Goal: Task Accomplishment & Management: Manage account settings

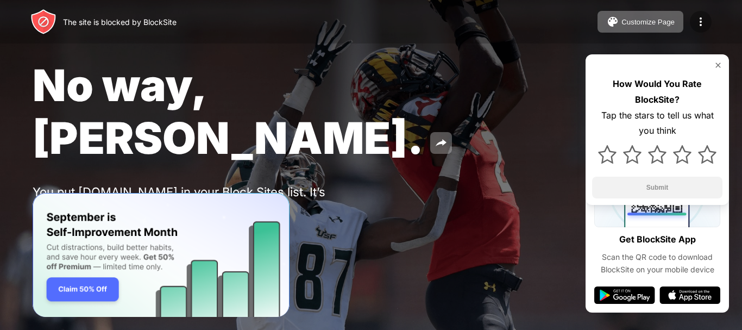
click at [700, 24] on img at bounding box center [700, 21] width 13 height 13
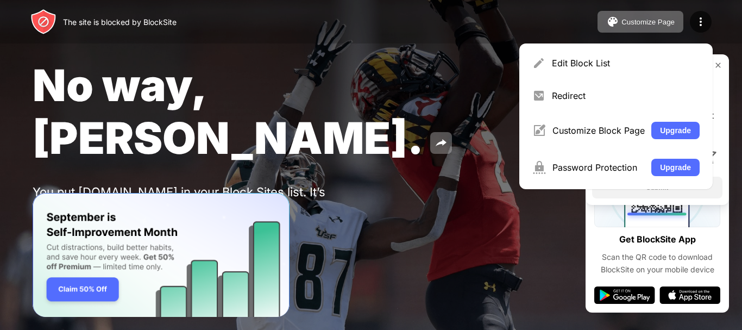
click at [737, 32] on div "The site is blocked by BlockSite Customize Page Edit Block List Redirect Custom…" at bounding box center [371, 21] width 742 height 43
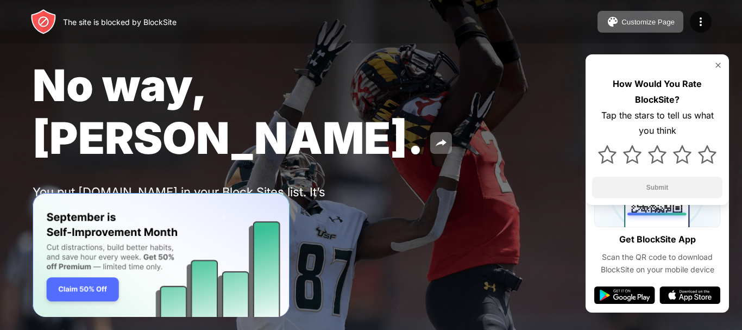
click at [718, 62] on img at bounding box center [718, 65] width 9 height 9
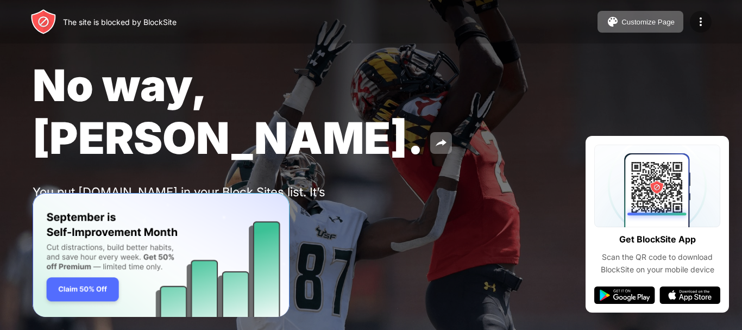
click at [700, 18] on img at bounding box center [700, 21] width 13 height 13
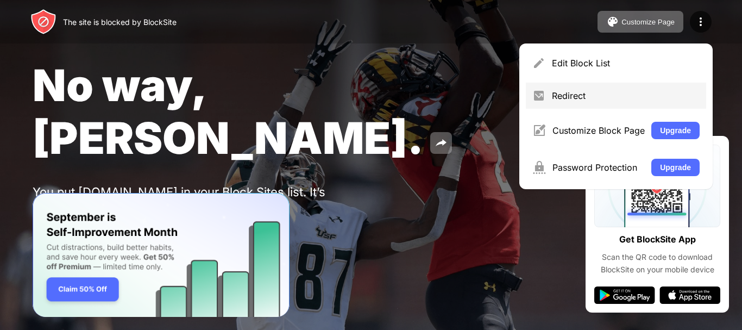
click at [583, 93] on div "Redirect" at bounding box center [626, 95] width 148 height 11
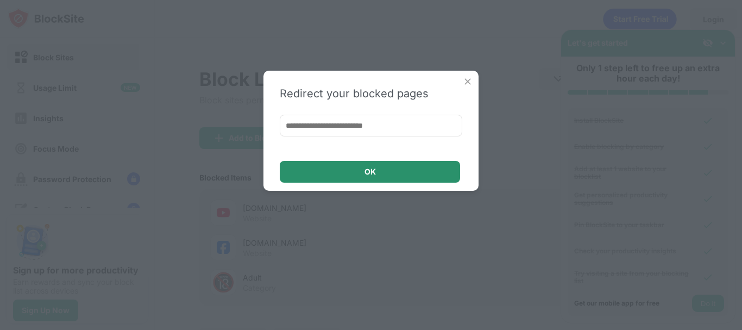
click at [388, 175] on div "OK" at bounding box center [370, 172] width 180 height 22
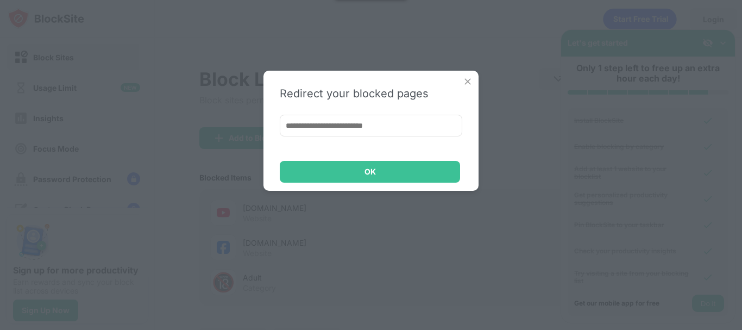
click at [473, 80] on img at bounding box center [467, 81] width 11 height 11
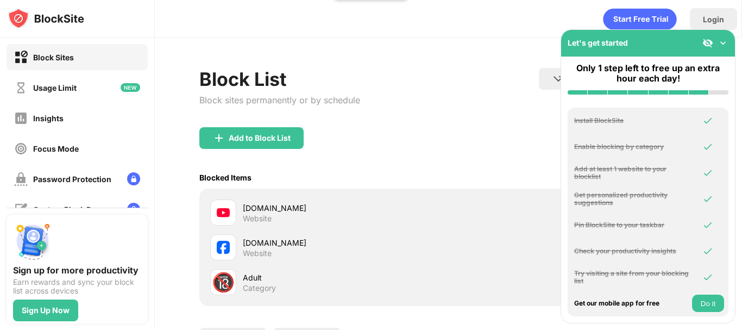
click at [723, 44] on img at bounding box center [723, 42] width 11 height 11
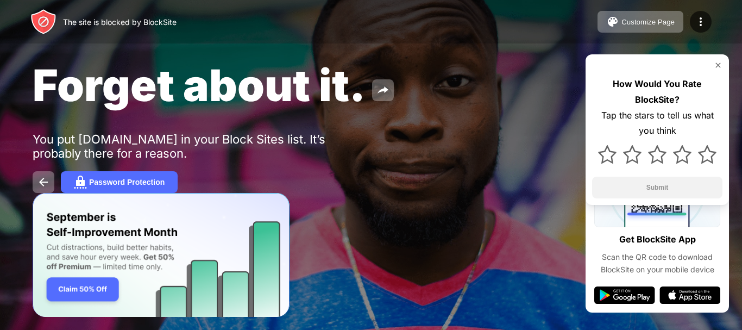
drag, startPoint x: 145, startPoint y: 23, endPoint x: 172, endPoint y: 22, distance: 27.7
click at [172, 22] on div "The site is blocked by BlockSite" at bounding box center [120, 21] width 114 height 9
click at [137, 24] on div "The site is blocked by BlockSite" at bounding box center [120, 21] width 114 height 9
click at [704, 17] on img at bounding box center [700, 21] width 13 height 13
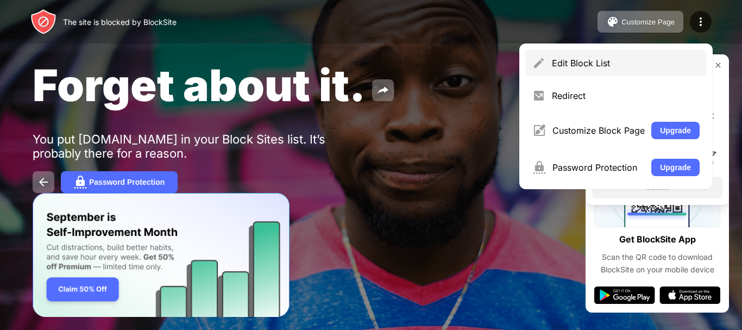
click at [604, 64] on div "Edit Block List" at bounding box center [626, 63] width 148 height 11
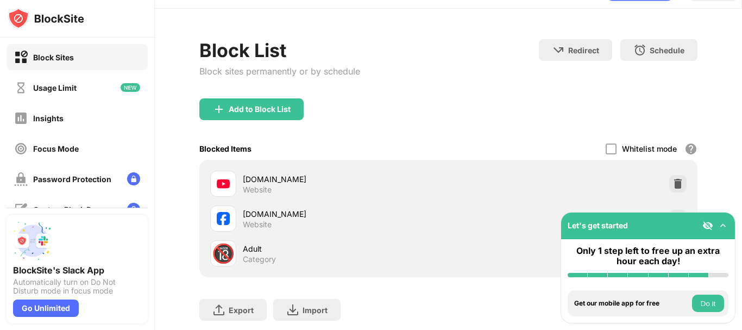
scroll to position [54, 0]
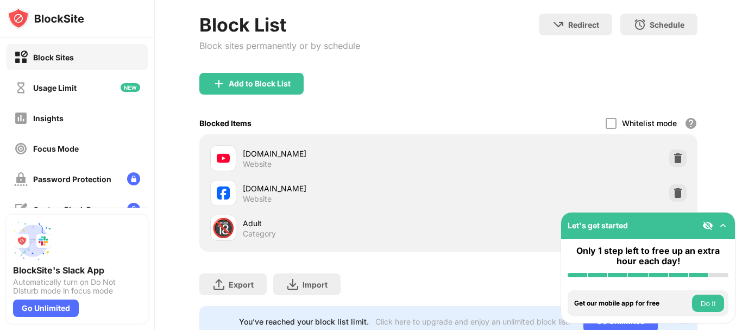
click at [724, 225] on img at bounding box center [723, 225] width 11 height 11
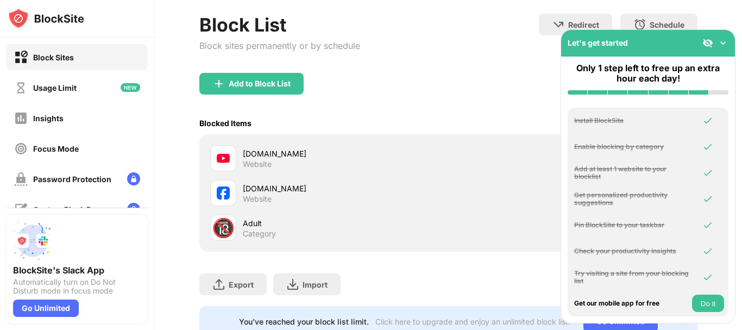
click at [504, 186] on div "[DOMAIN_NAME] Website" at bounding box center [448, 192] width 485 height 35
click at [721, 42] on img at bounding box center [723, 42] width 11 height 11
